Goal: Transaction & Acquisition: Obtain resource

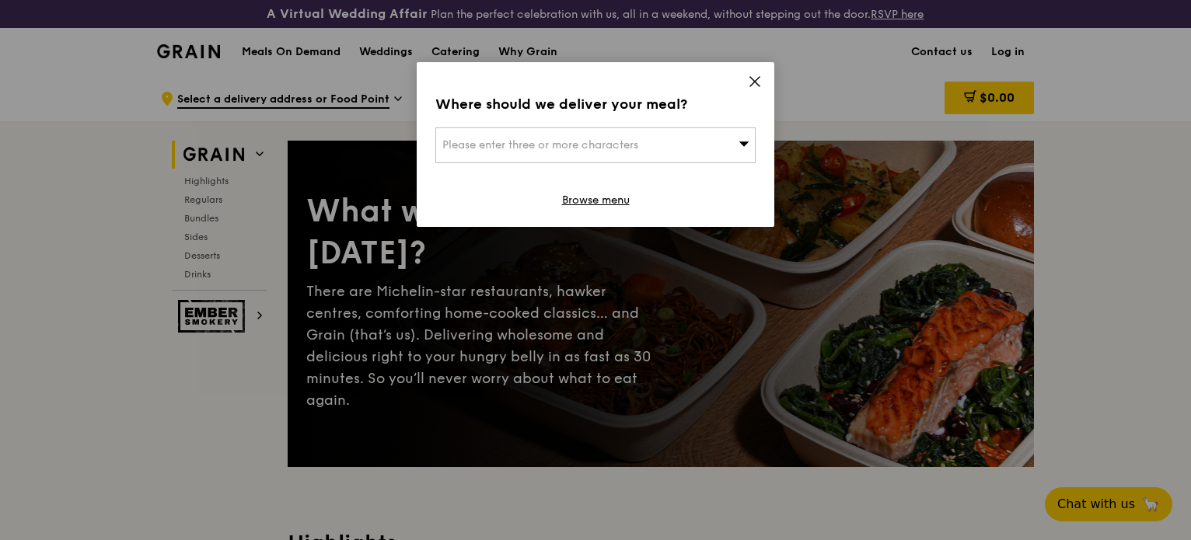
click at [750, 76] on icon at bounding box center [755, 82] width 14 height 14
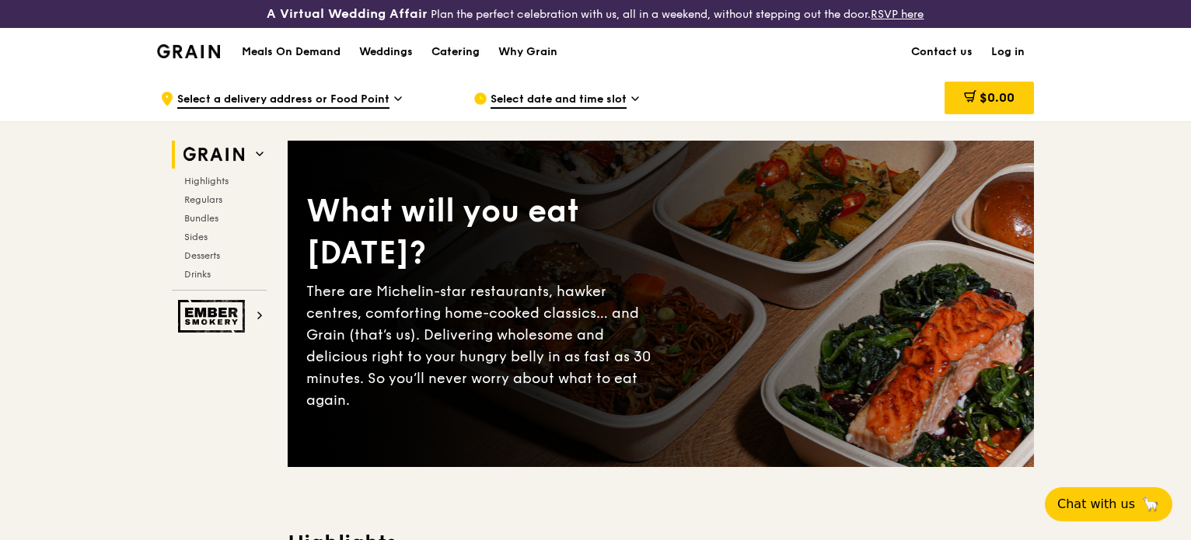
click at [438, 56] on div "Catering" at bounding box center [456, 52] width 48 height 47
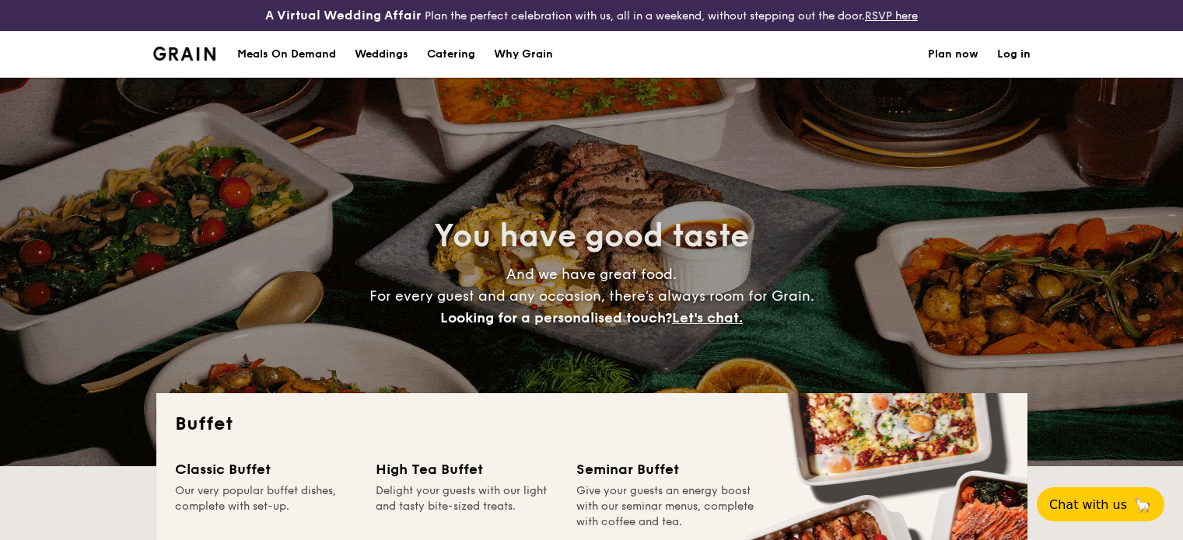
select select
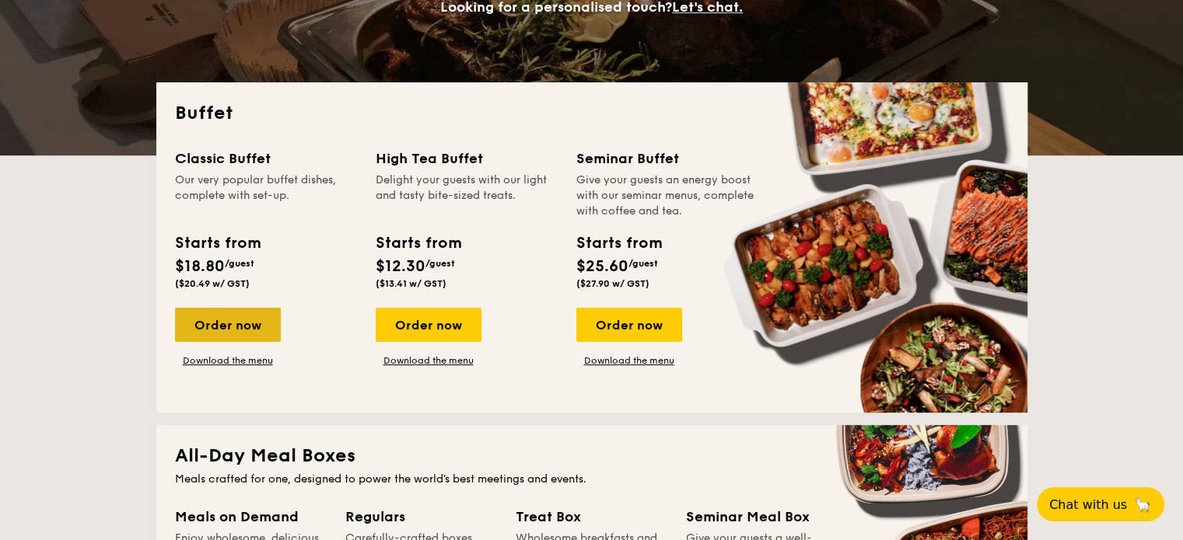
click at [230, 332] on div "Order now" at bounding box center [228, 325] width 106 height 34
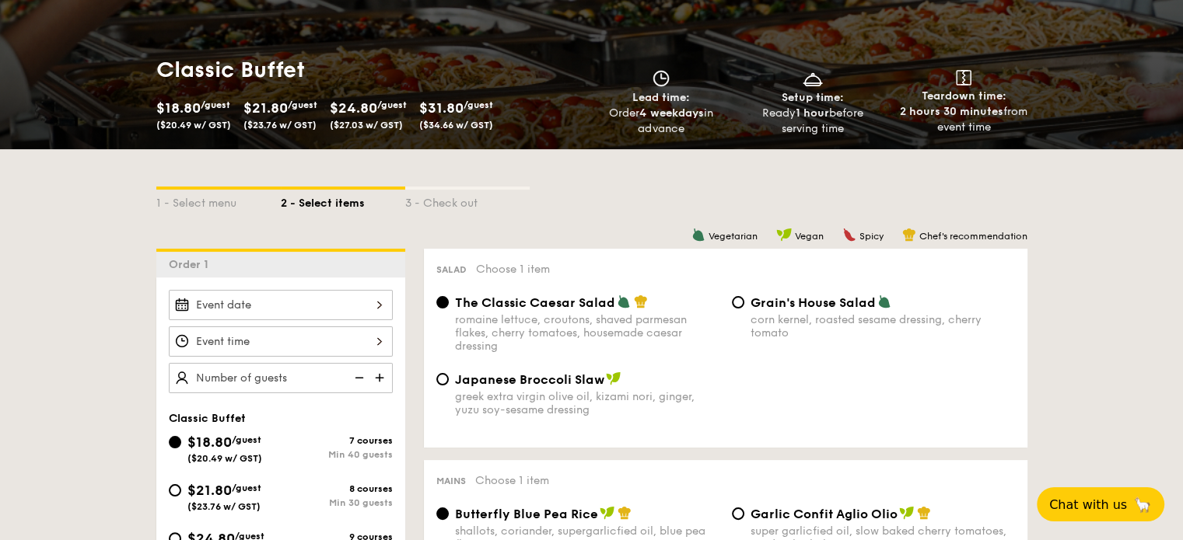
scroll to position [78, 0]
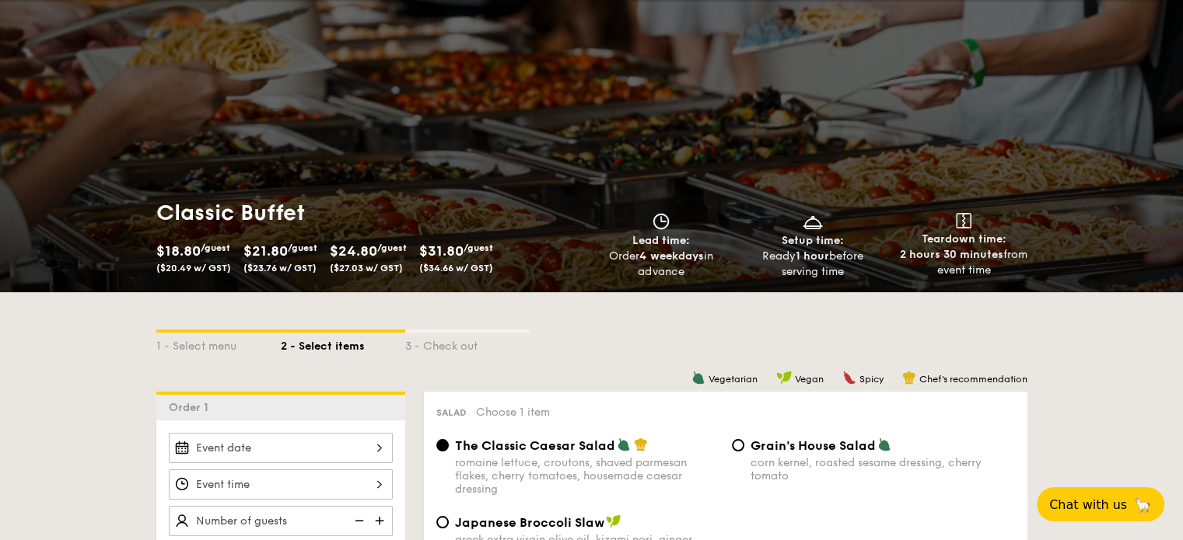
select select
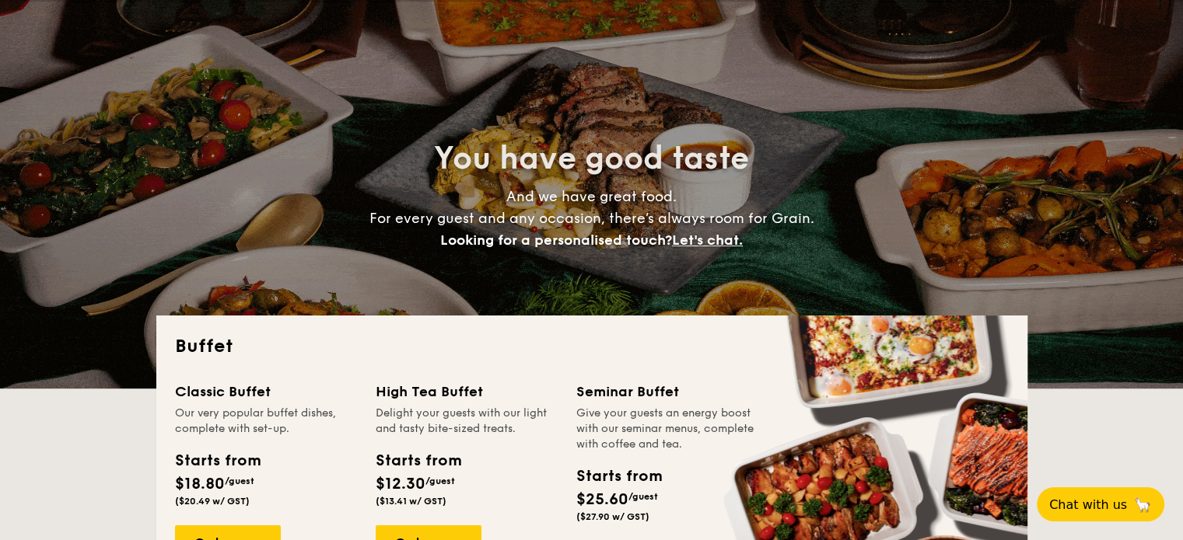
scroll to position [342, 0]
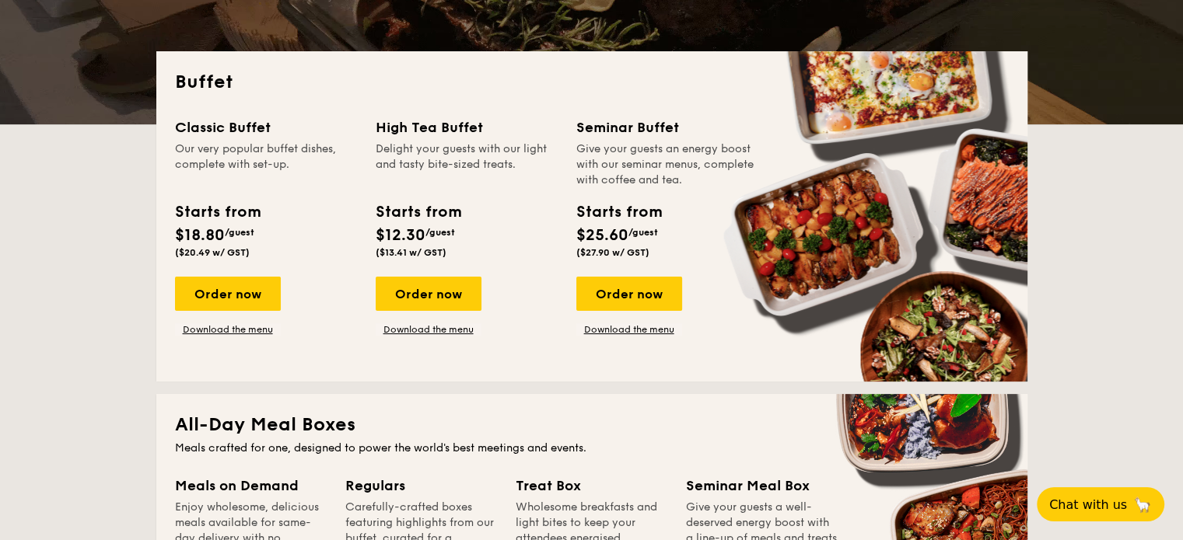
click at [240, 338] on div "Classic Buffet Our very popular buffet dishes, complete with set-up. Starts fro…" at bounding box center [592, 240] width 834 height 247
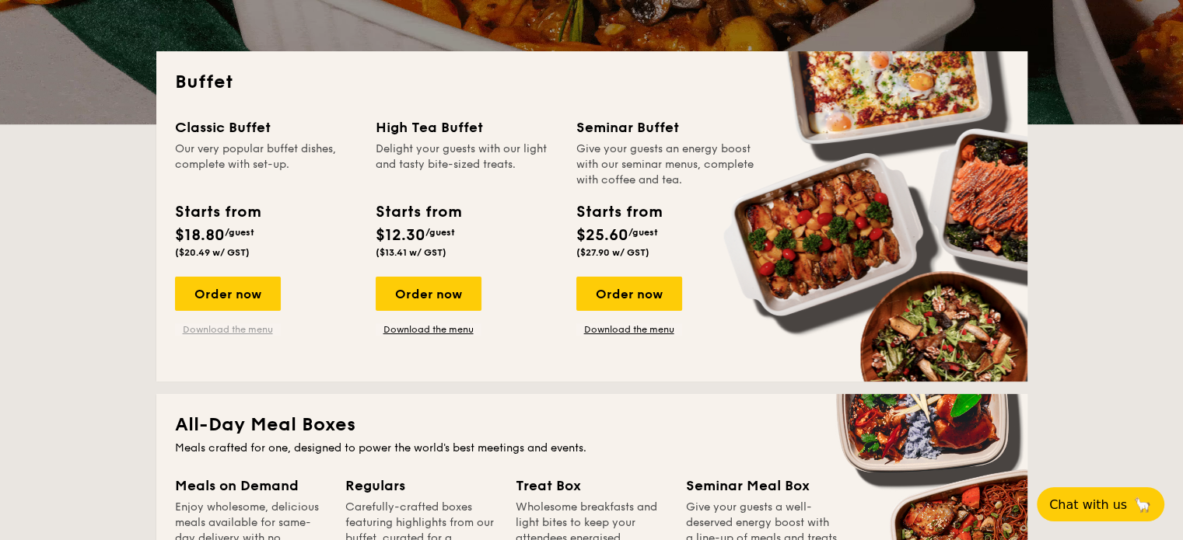
click at [244, 333] on link "Download the menu" at bounding box center [228, 330] width 106 height 12
